Goal: Task Accomplishment & Management: Use online tool/utility

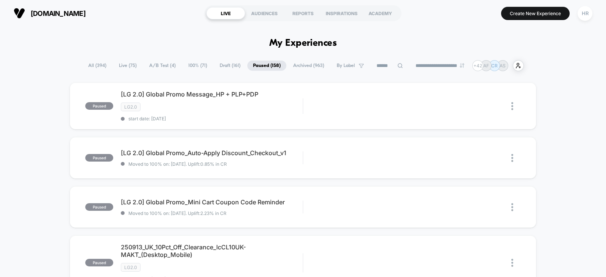
click at [164, 63] on span "A/B Test ( 4 )" at bounding box center [162, 66] width 38 height 10
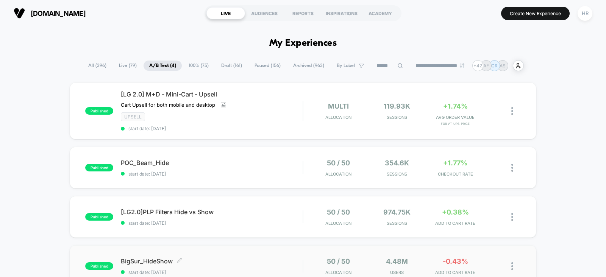
click at [271, 261] on span "BigSur_HideShow Click to edit experience details" at bounding box center [212, 261] width 182 height 8
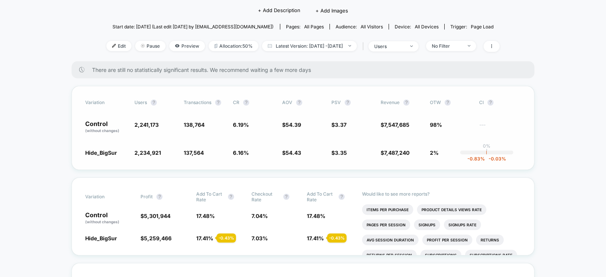
scroll to position [72, 0]
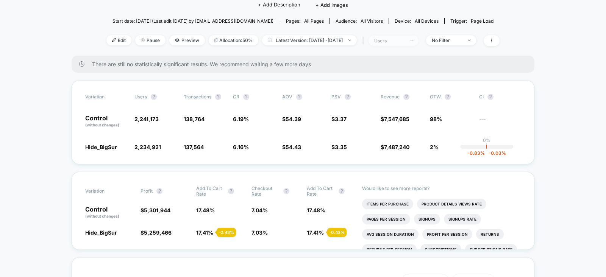
click at [405, 43] on span "users" at bounding box center [393, 41] width 50 height 10
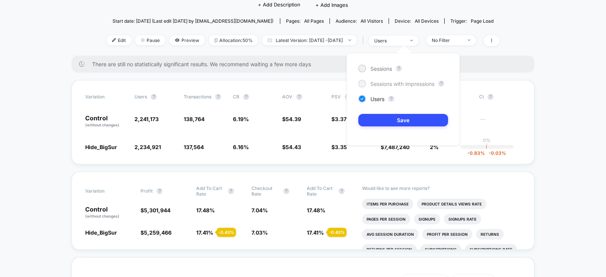
click at [393, 81] on span "Sessions with impressions" at bounding box center [402, 84] width 64 height 6
click at [394, 120] on button "Save" at bounding box center [403, 120] width 90 height 12
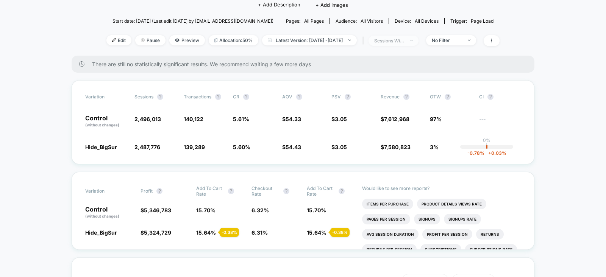
click at [410, 40] on div at bounding box center [407, 40] width 6 height 0
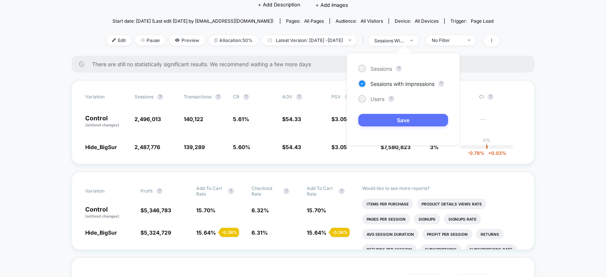
drag, startPoint x: 381, startPoint y: 98, endPoint x: 400, endPoint y: 117, distance: 26.8
click at [400, 117] on div "Sessions ? Sessions with impressions ? Users ? Save" at bounding box center [402, 99] width 113 height 93
click at [377, 101] on span "Users" at bounding box center [377, 99] width 14 height 6
click at [402, 121] on button "Save" at bounding box center [403, 120] width 90 height 12
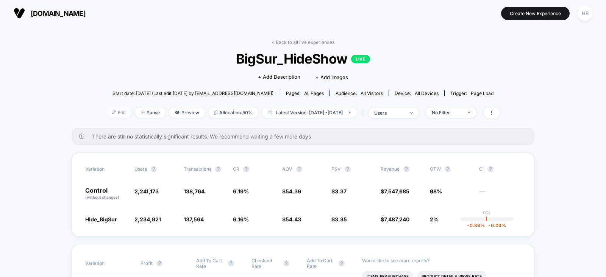
click at [106, 114] on span "Edit" at bounding box center [118, 112] width 25 height 10
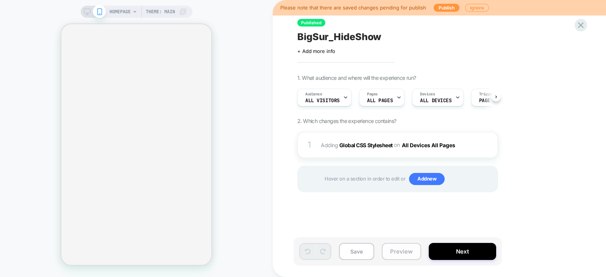
click at [399, 250] on button "Preview" at bounding box center [401, 251] width 39 height 17
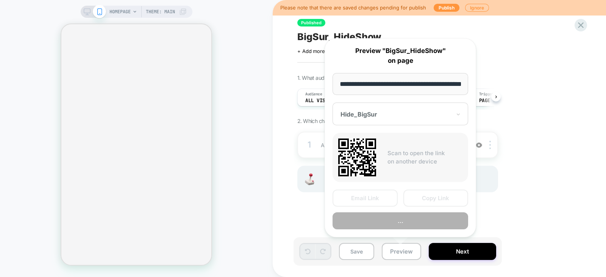
click at [438, 198] on button "Copy Link" at bounding box center [435, 198] width 65 height 17
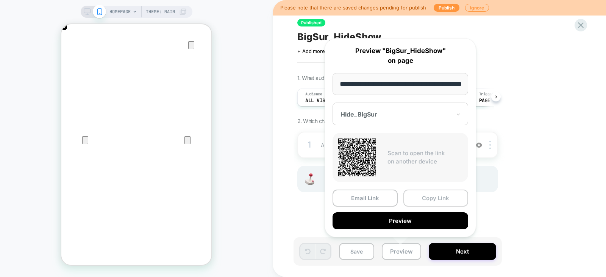
click at [425, 196] on div "1 Adding Global CSS Stylesheet on All Devices All Pages Add Before Add After Ta…" at bounding box center [397, 171] width 201 height 79
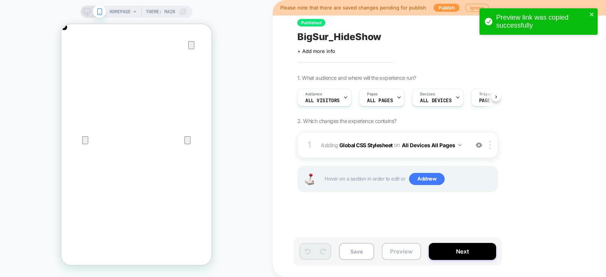
click at [400, 251] on button "Preview" at bounding box center [401, 251] width 39 height 17
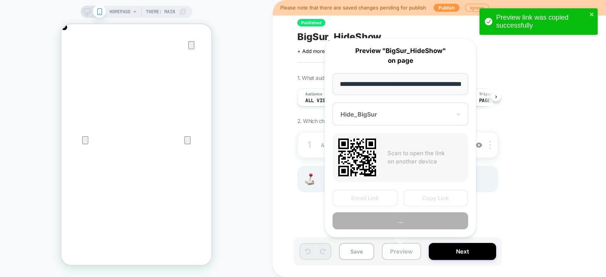
click at [392, 112] on div at bounding box center [395, 115] width 111 height 8
click at [450, 113] on div at bounding box center [395, 115] width 111 height 8
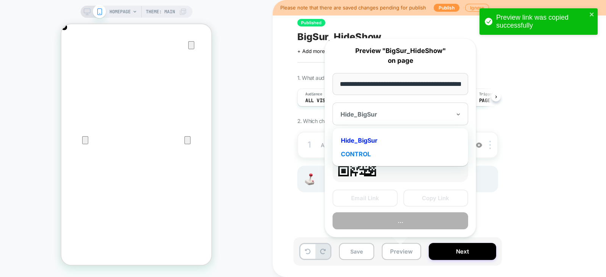
click at [359, 152] on div "CONTROL" at bounding box center [400, 154] width 128 height 14
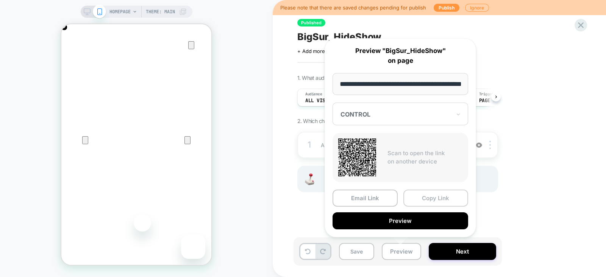
click at [430, 195] on button "Copy Link" at bounding box center [435, 198] width 65 height 17
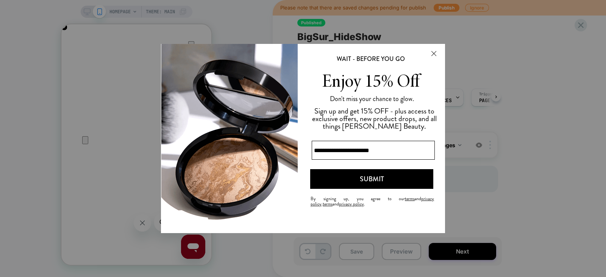
click at [475, 107] on div at bounding box center [303, 138] width 606 height 277
click at [435, 54] on button "Close Modal" at bounding box center [433, 53] width 20 height 18
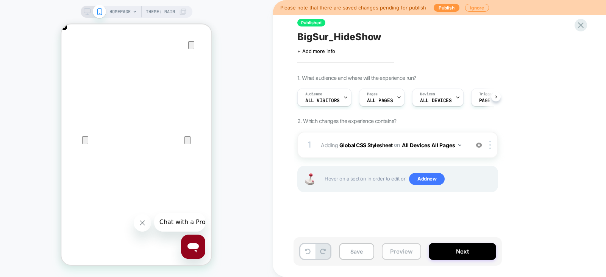
click at [399, 251] on button "Preview" at bounding box center [401, 251] width 39 height 17
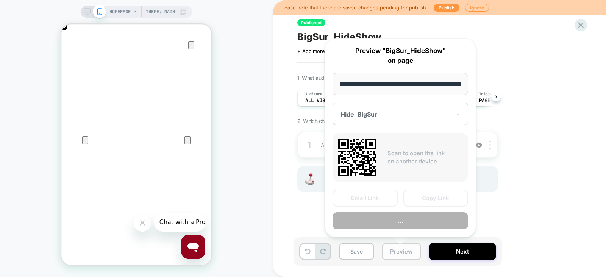
scroll to position [0, 26]
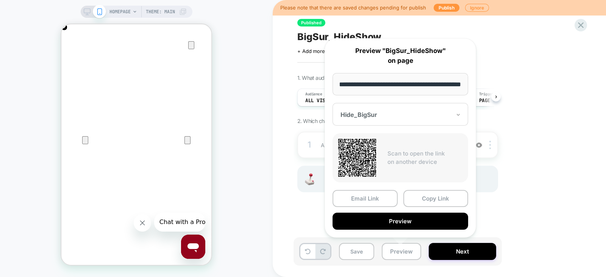
click at [456, 115] on icon at bounding box center [457, 115] width 5 height 8
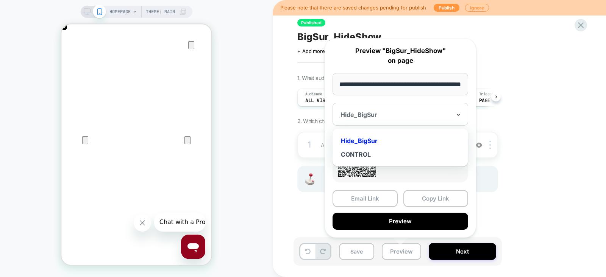
scroll to position [0, 0]
click at [359, 152] on div "CONTROL" at bounding box center [400, 155] width 128 height 14
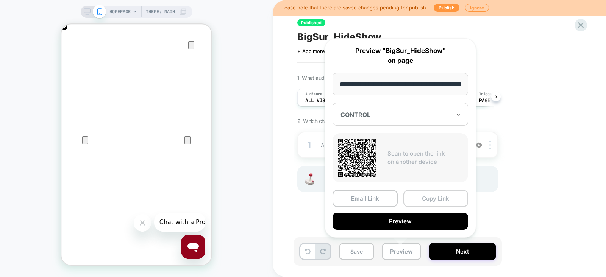
click at [429, 194] on button "Copy Link" at bounding box center [435, 198] width 65 height 17
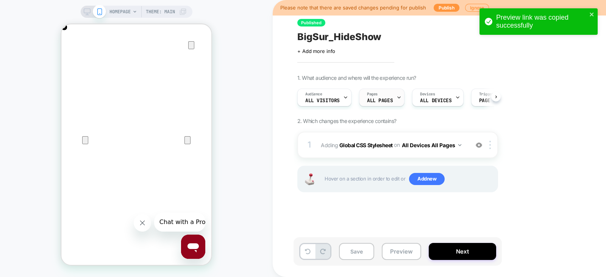
click at [381, 98] on span "ALL PAGES" at bounding box center [380, 100] width 26 height 5
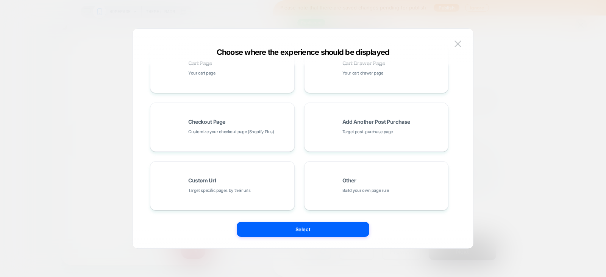
scroll to position [140, 0]
click at [354, 187] on span "Build your own page rule" at bounding box center [365, 190] width 47 height 7
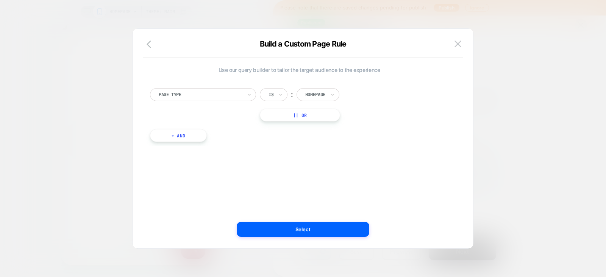
scroll to position [0, 0]
click at [307, 114] on button "|| Or" at bounding box center [300, 115] width 80 height 13
click at [330, 116] on div "Homepage" at bounding box center [317, 115] width 43 height 13
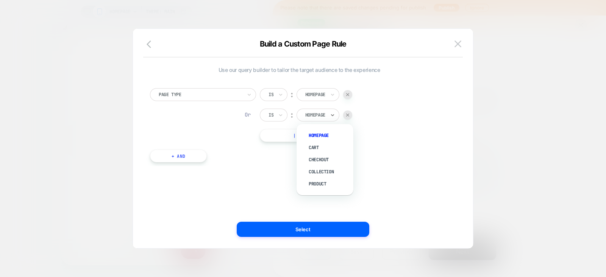
scroll to position [0, 150]
click at [320, 181] on div "Product" at bounding box center [328, 184] width 49 height 12
drag, startPoint x: 311, startPoint y: 134, endPoint x: 329, endPoint y: 145, distance: 21.2
click at [311, 134] on button "|| Or" at bounding box center [300, 135] width 80 height 13
click at [331, 137] on icon at bounding box center [332, 136] width 5 height 8
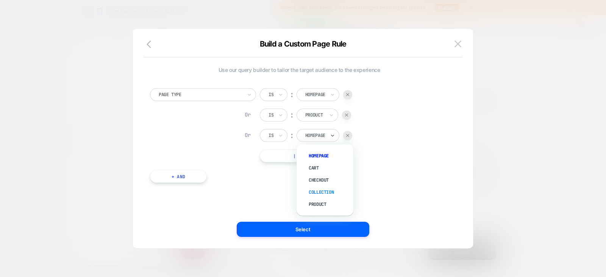
click at [323, 192] on div "Collection" at bounding box center [328, 192] width 49 height 12
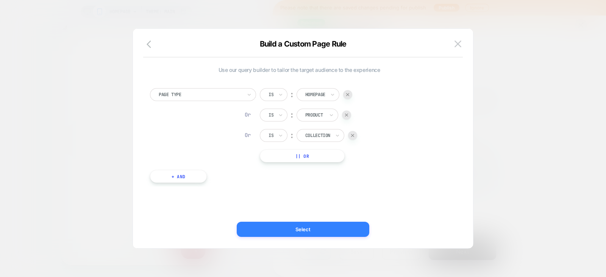
click at [302, 230] on button "Select" at bounding box center [303, 229] width 132 height 15
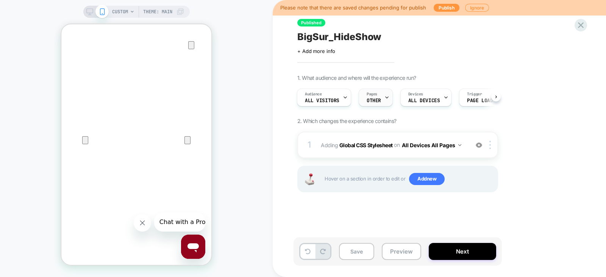
scroll to position [0, 0]
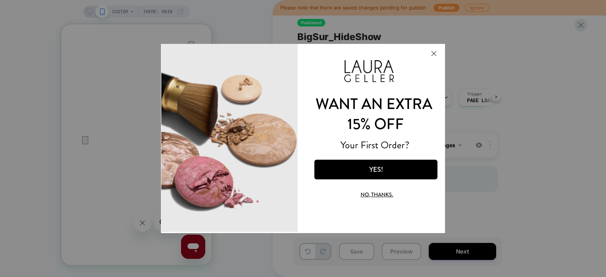
click at [378, 194] on button "No, thanks." at bounding box center [377, 194] width 96 height 18
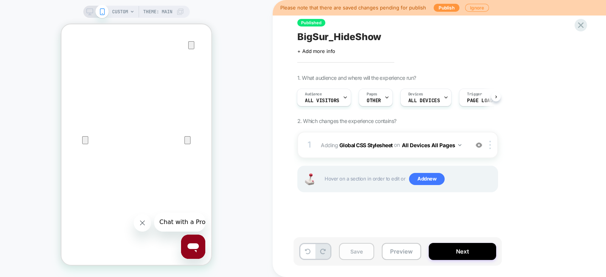
click at [349, 254] on button "Save" at bounding box center [356, 251] width 35 height 17
click at [459, 245] on button "Next" at bounding box center [461, 251] width 67 height 17
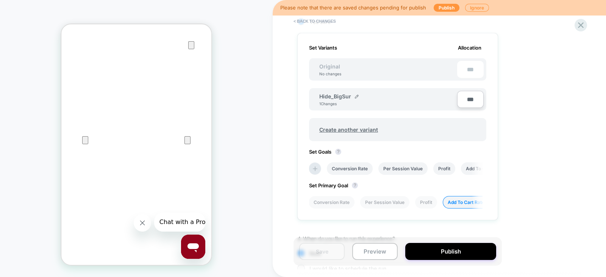
scroll to position [211, 0]
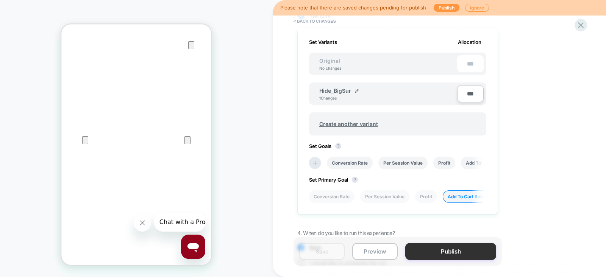
click at [426, 251] on button "Publish" at bounding box center [450, 251] width 91 height 17
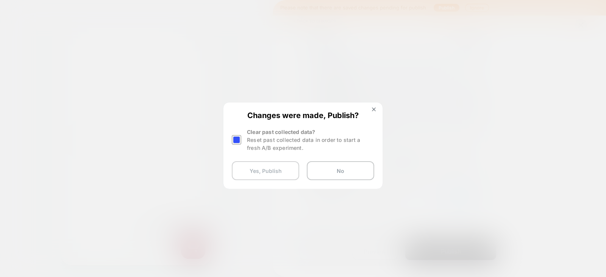
click at [268, 171] on button "Yes, Publish" at bounding box center [265, 170] width 67 height 19
